Goal: Transaction & Acquisition: Purchase product/service

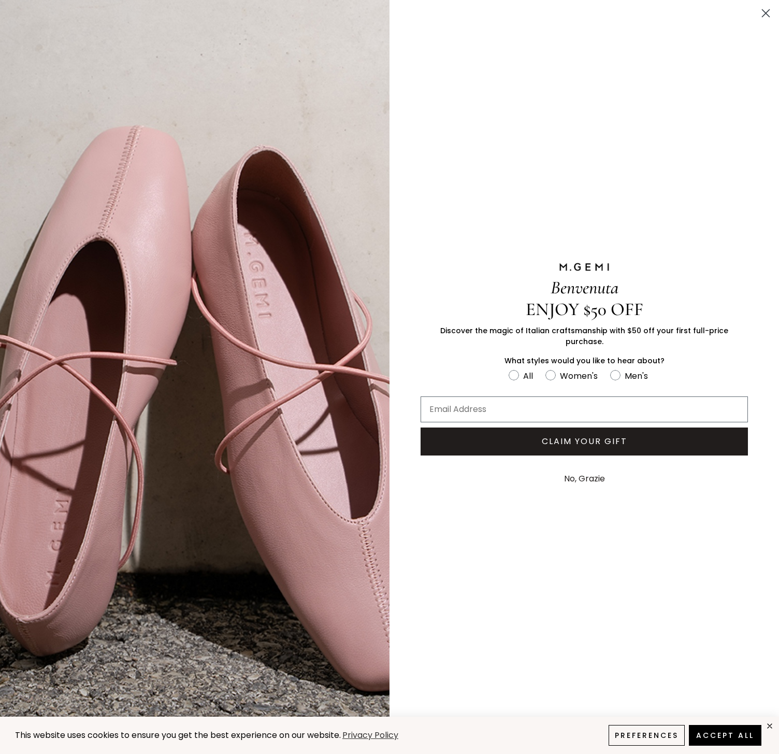
click at [772, 16] on circle "Close dialog" at bounding box center [766, 13] width 17 height 17
click at [765, 11] on circle "Close dialog" at bounding box center [766, 13] width 17 height 17
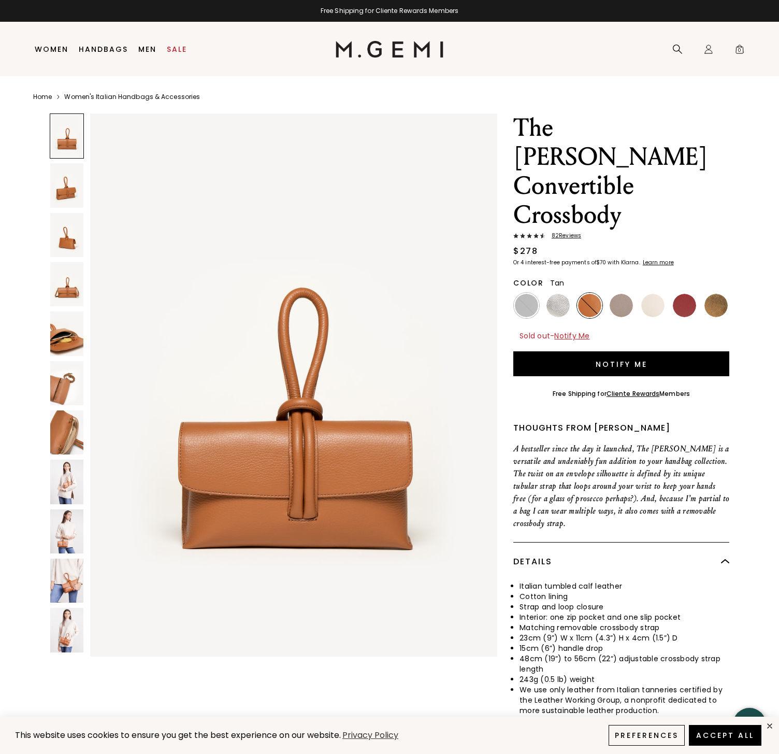
click at [668, 92] on div "Benvenuta ENJOY $50 OFF Discover the magic of Italian craftsmanship with $50 of…" at bounding box center [585, 377] width 390 height 754
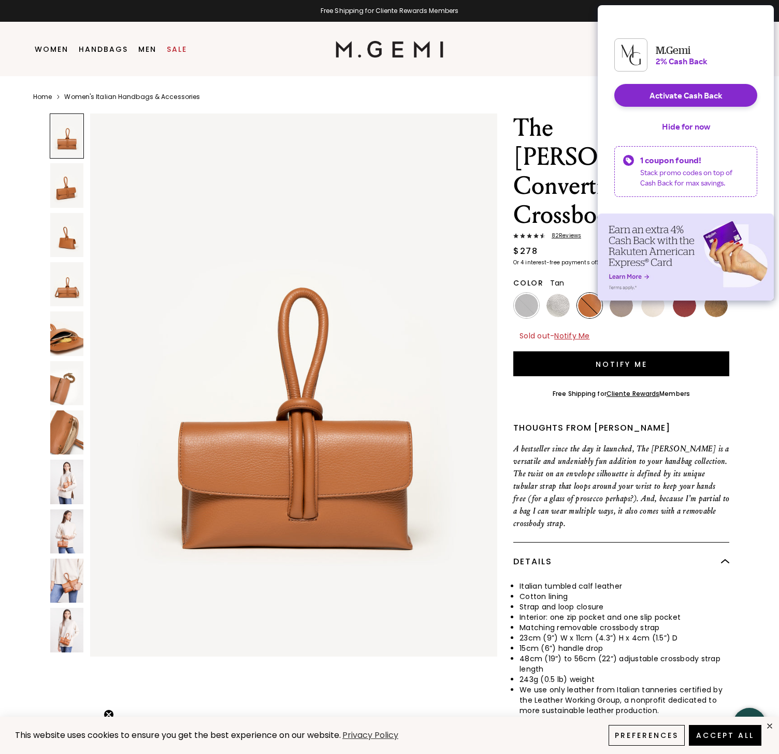
click at [470, 66] on nav "Search Icons/20x20/profile@2x Sign In Orders Rewards Refer a Friend Address Boo…" at bounding box center [597, 49] width 306 height 54
click at [524, 294] on img at bounding box center [526, 305] width 23 height 23
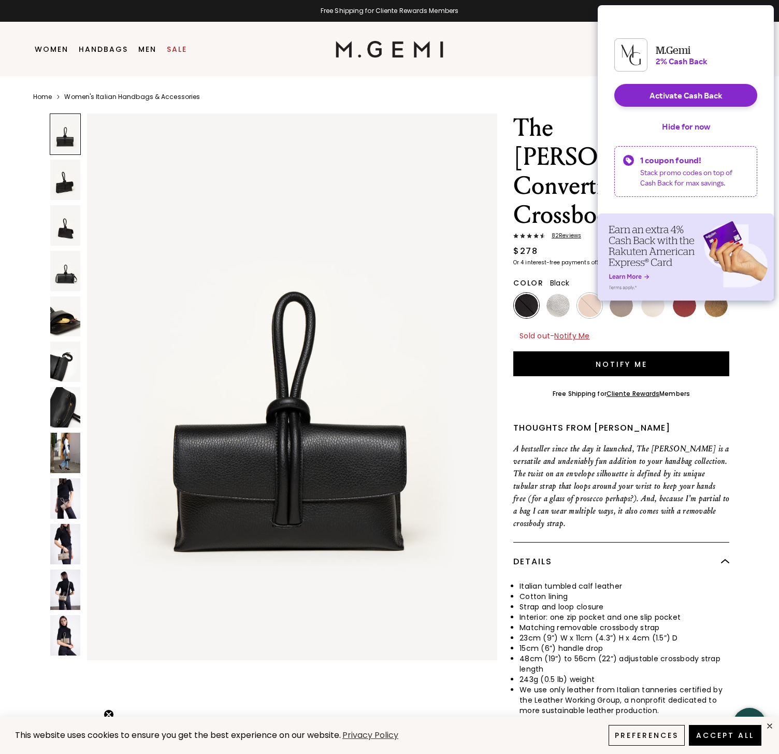
click at [540, 293] on ul at bounding box center [621, 305] width 216 height 25
click at [556, 294] on img at bounding box center [558, 305] width 23 height 23
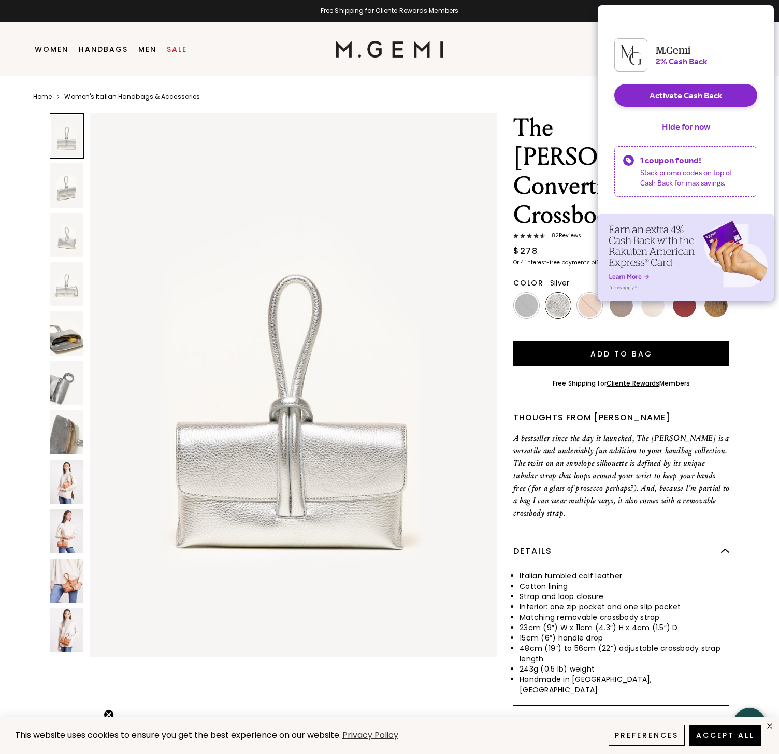
click at [76, 182] on img at bounding box center [66, 185] width 33 height 44
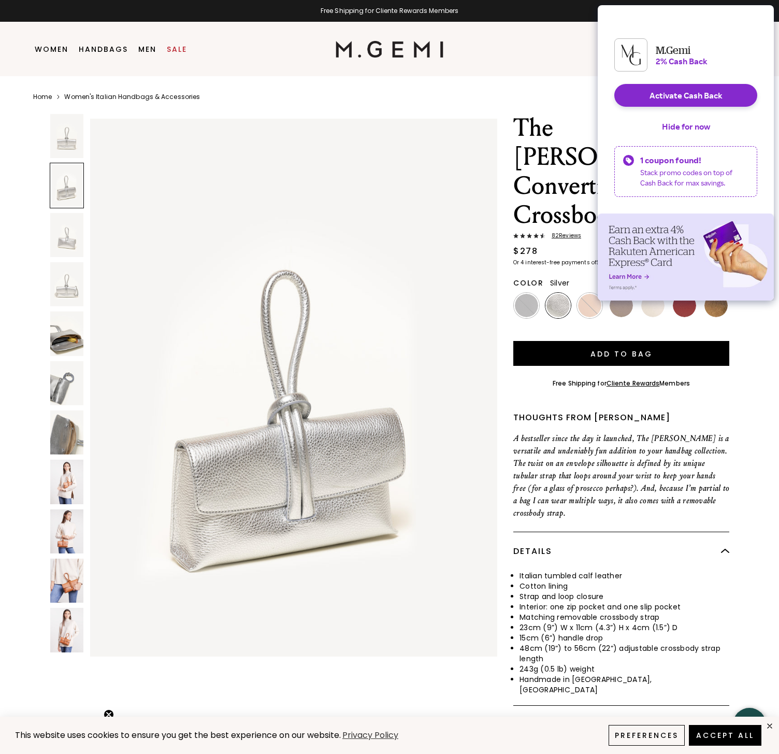
click at [71, 226] on img at bounding box center [66, 235] width 33 height 44
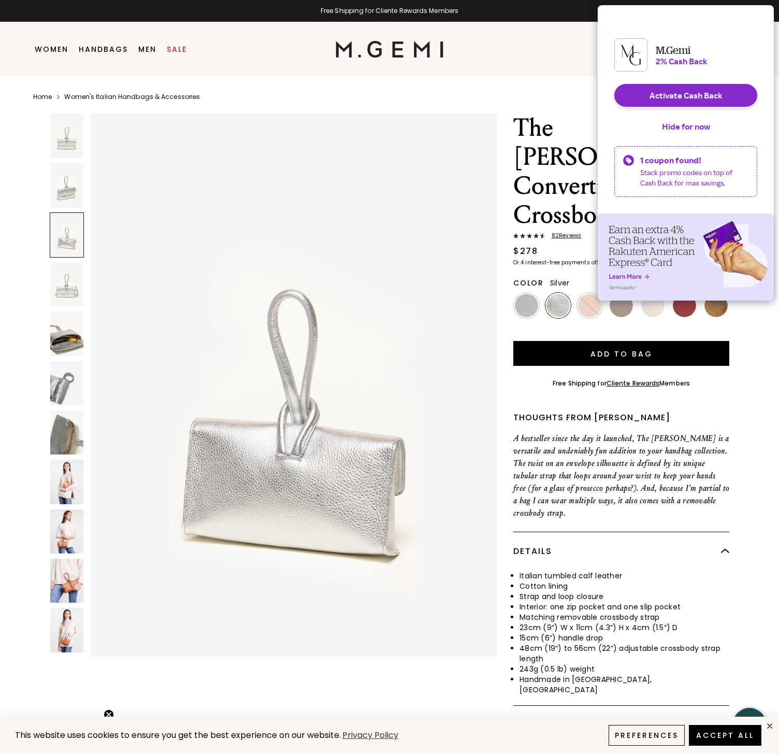
click at [66, 287] on img at bounding box center [66, 284] width 33 height 44
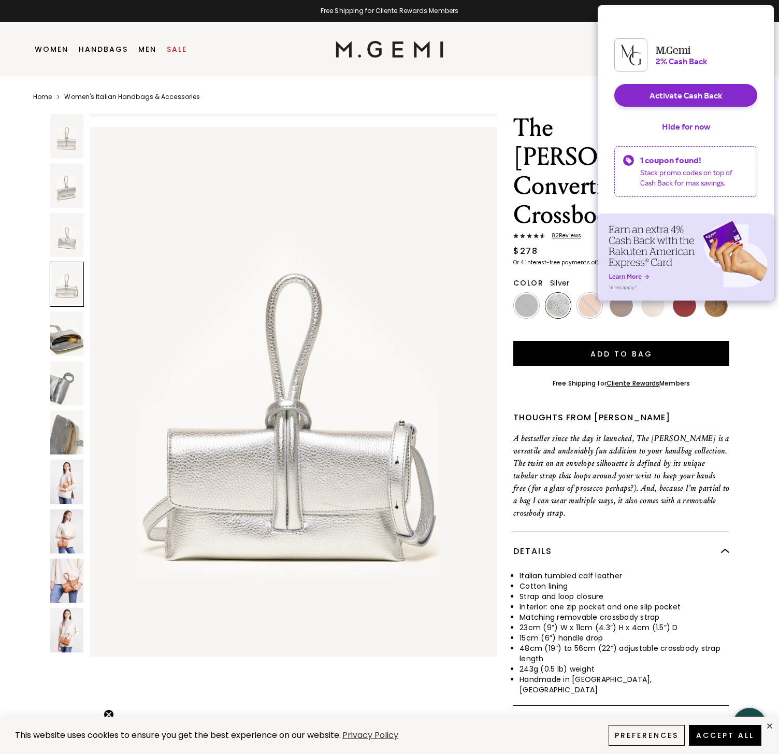
click at [62, 323] on img at bounding box center [66, 333] width 33 height 44
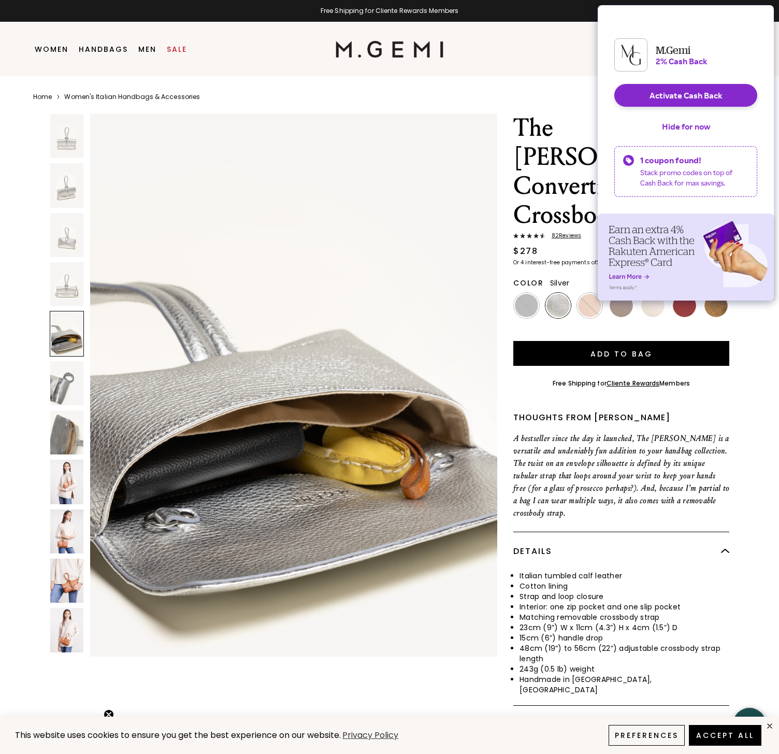
click at [62, 375] on img at bounding box center [66, 383] width 33 height 44
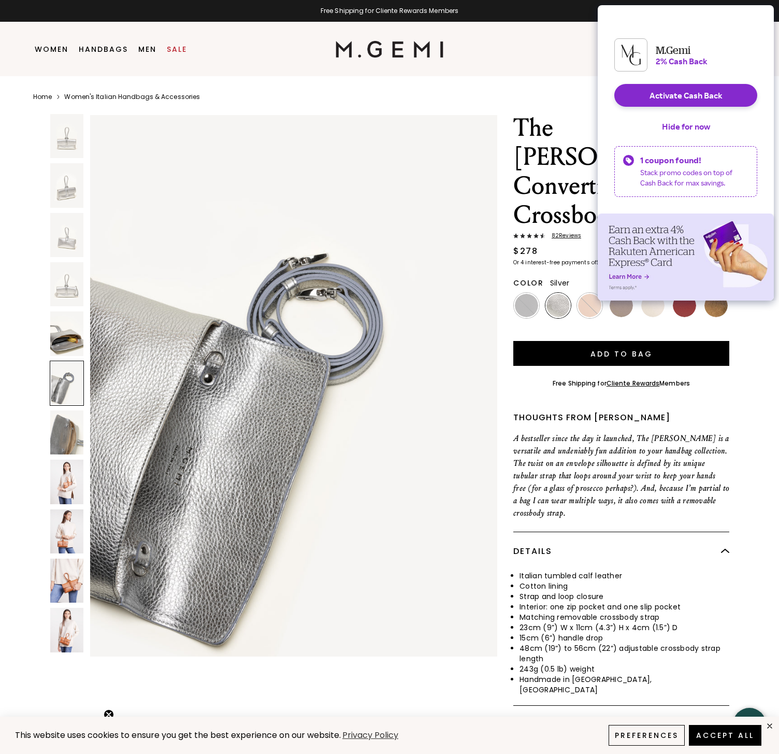
click at [61, 422] on img at bounding box center [66, 432] width 33 height 44
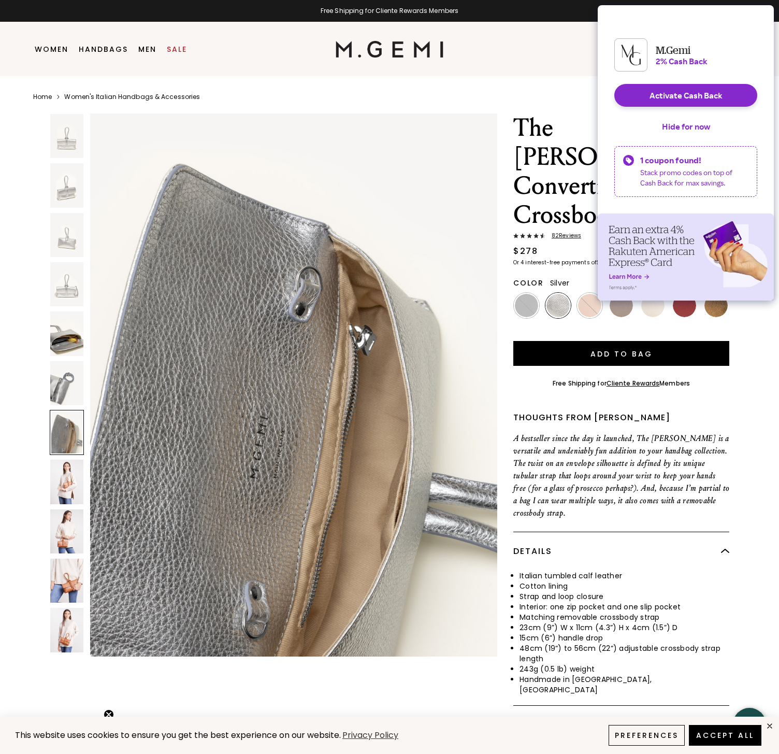
click at [67, 481] on img at bounding box center [66, 482] width 33 height 44
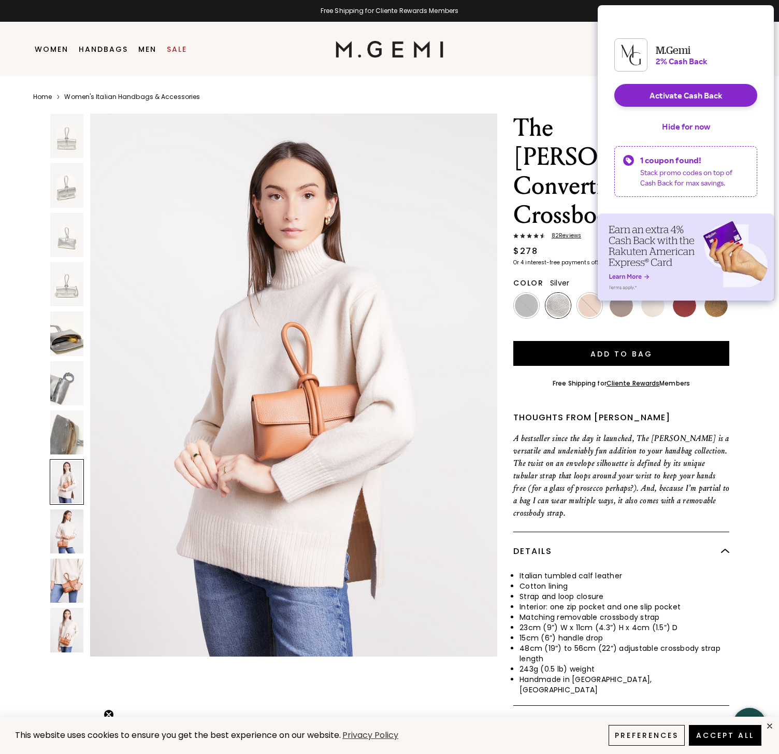
click at [69, 538] on img at bounding box center [66, 531] width 33 height 44
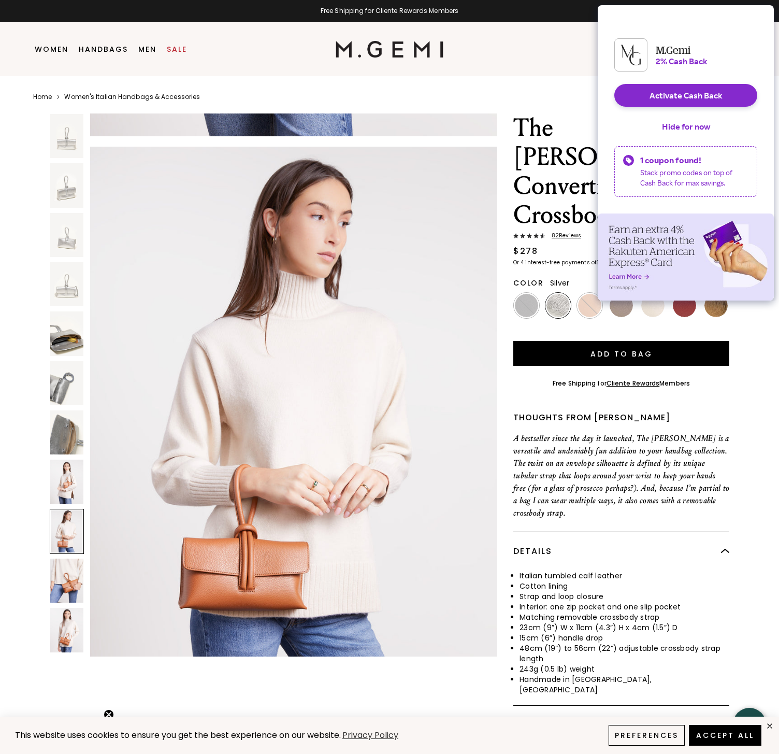
click at [65, 583] on img at bounding box center [66, 581] width 33 height 44
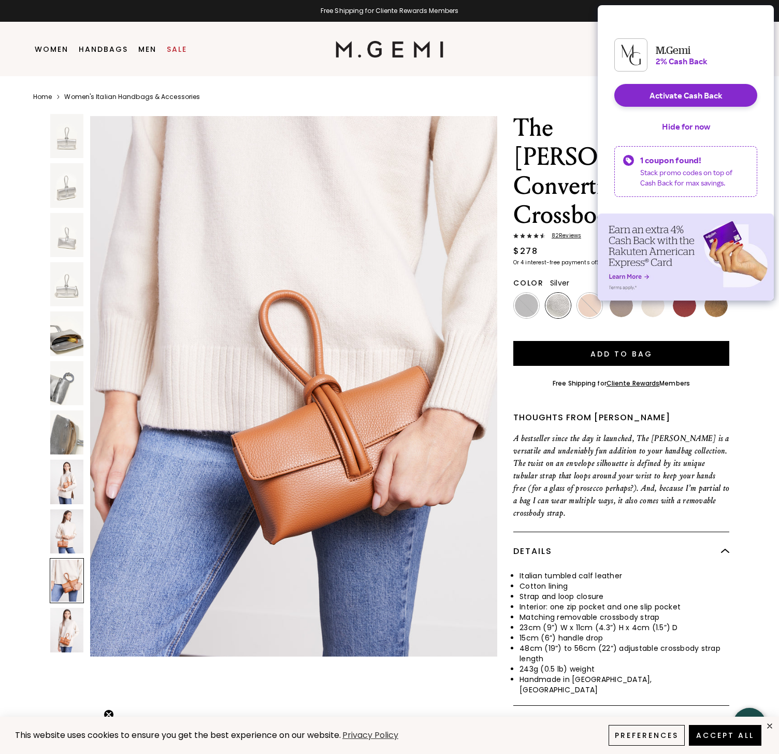
scroll to position [4980, 0]
